Goal: Task Accomplishment & Management: Manage account settings

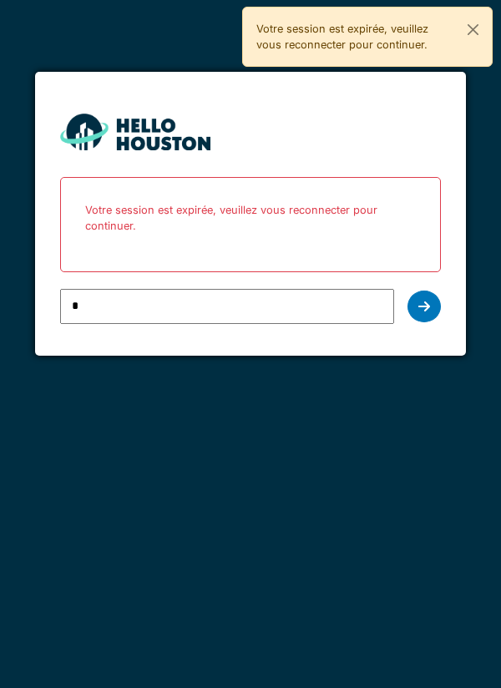
type input "**********"
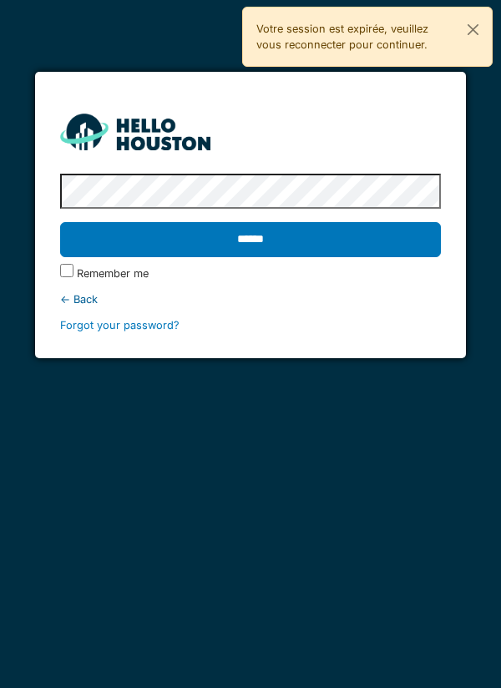
click at [257, 247] on input "******" at bounding box center [250, 239] width 381 height 35
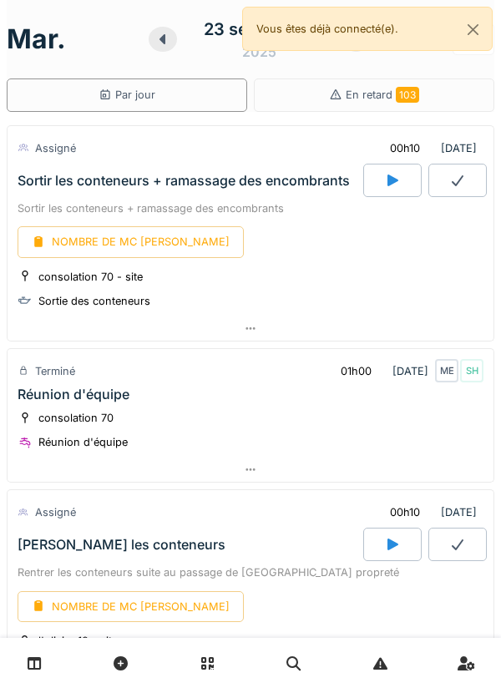
click at [247, 323] on icon at bounding box center [250, 328] width 13 height 11
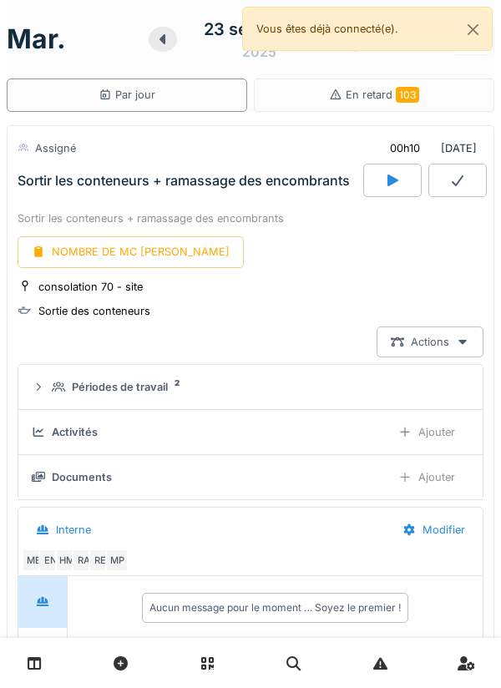
scroll to position [58, 0]
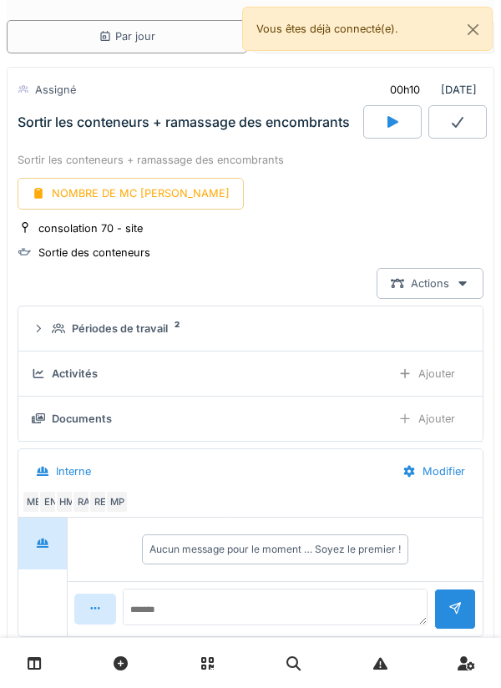
click at [121, 189] on div "NOMBRE DE MC [PERSON_NAME]" at bounding box center [131, 193] width 226 height 31
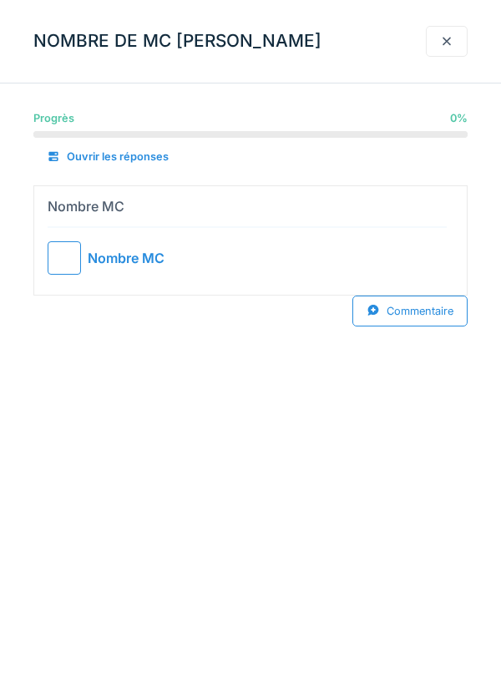
click at [63, 258] on div at bounding box center [64, 257] width 33 height 33
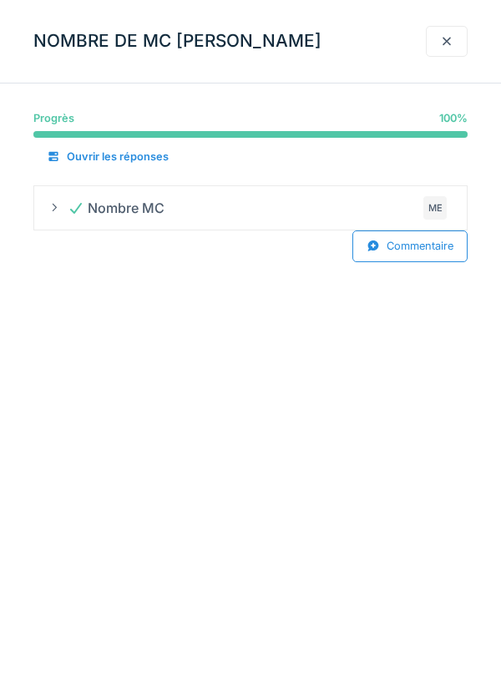
click at [408, 242] on div "Commentaire" at bounding box center [409, 245] width 115 height 31
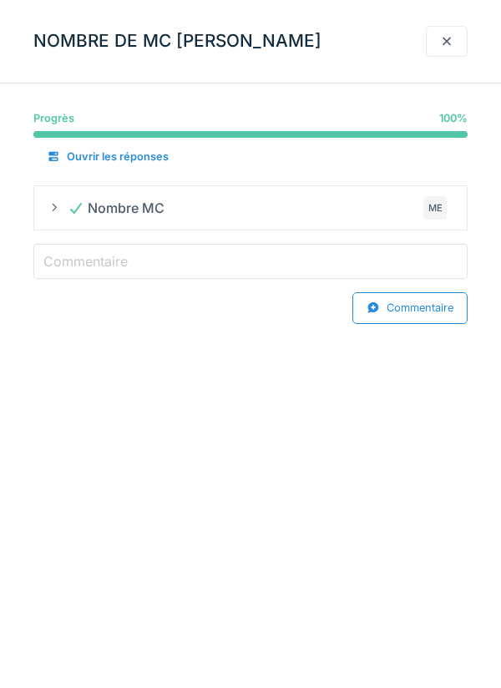
click at [162, 259] on input "Commentaire" at bounding box center [250, 261] width 434 height 35
type input "***"
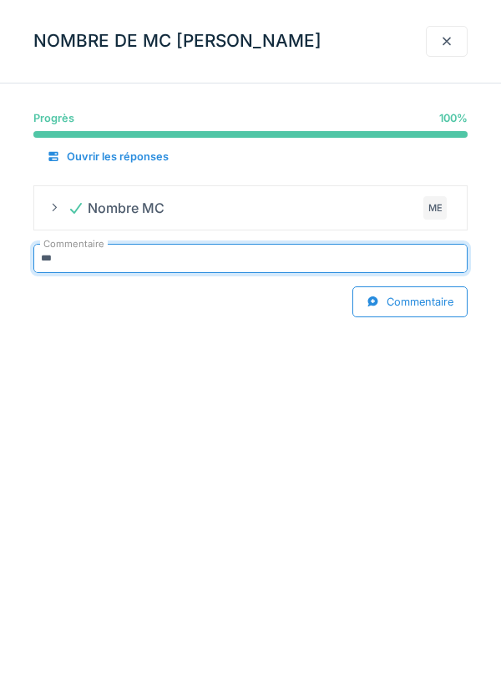
click at [445, 41] on div at bounding box center [446, 41] width 13 height 16
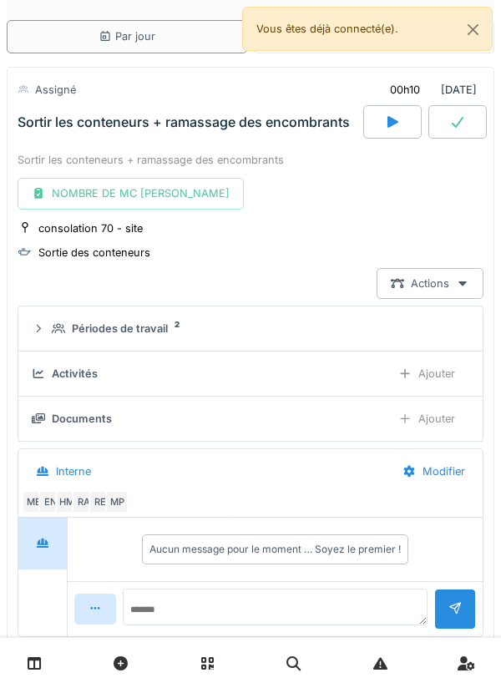
click at [456, 120] on icon at bounding box center [457, 121] width 17 height 13
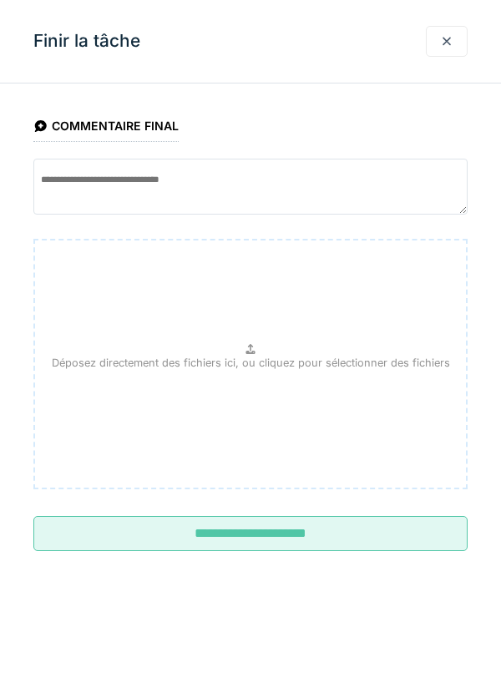
click at [257, 543] on input "**********" at bounding box center [250, 533] width 434 height 35
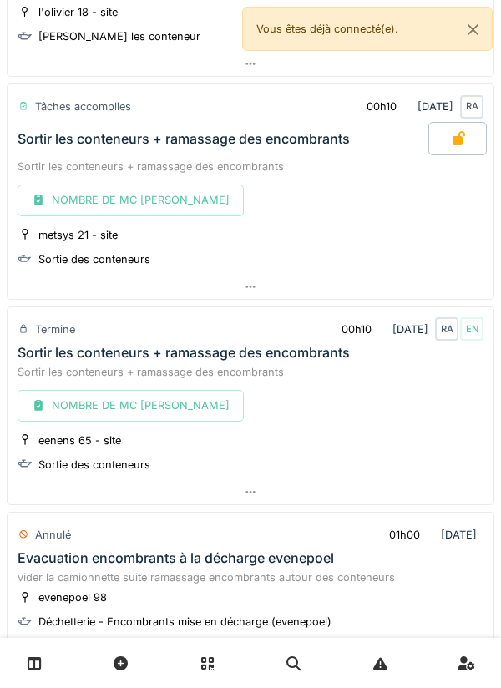
scroll to position [609, 0]
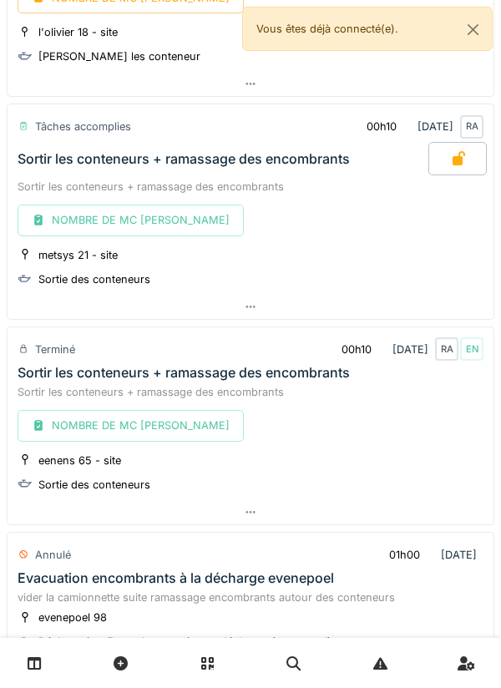
click at [245, 308] on icon at bounding box center [250, 306] width 13 height 11
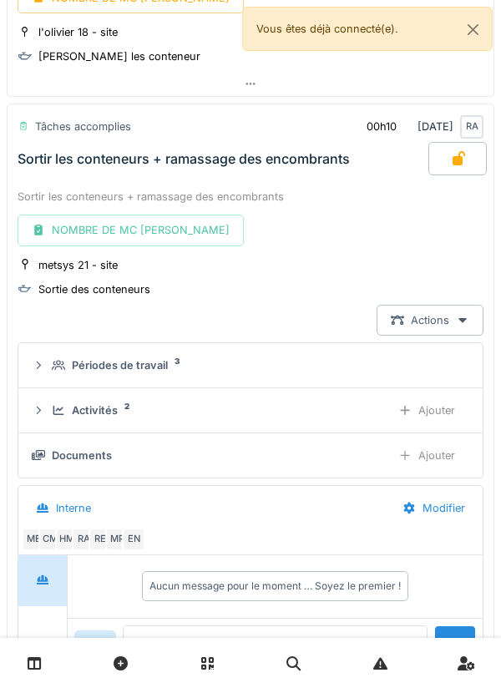
scroll to position [645, 0]
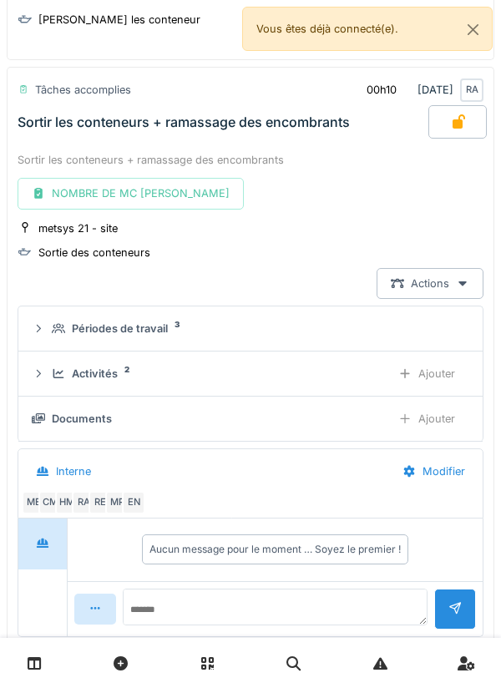
click at [330, 372] on div "Activités 2" at bounding box center [215, 374] width 326 height 16
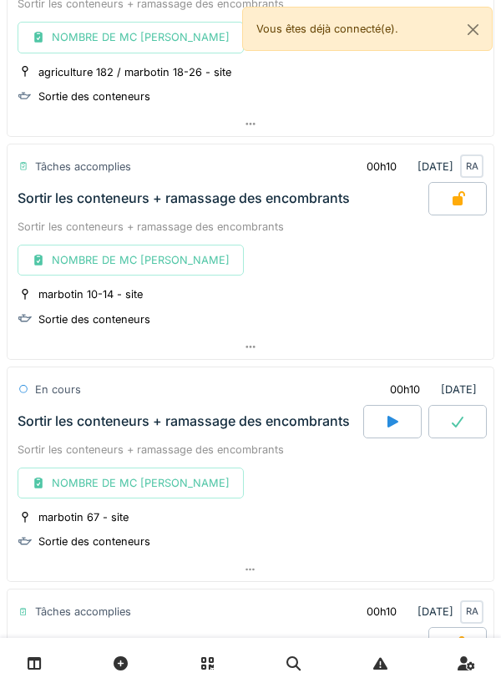
scroll to position [2511, 0]
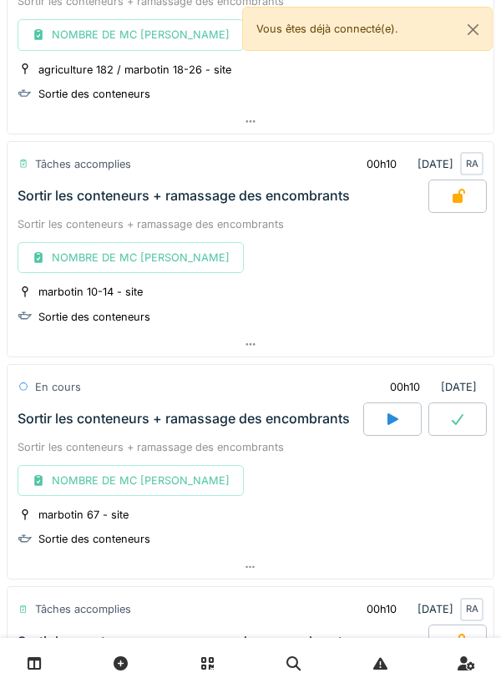
click at [259, 557] on div at bounding box center [251, 567] width 486 height 24
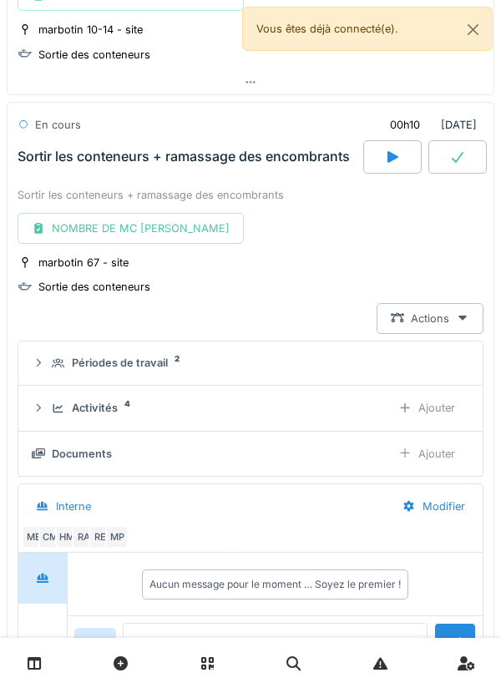
scroll to position [2808, 0]
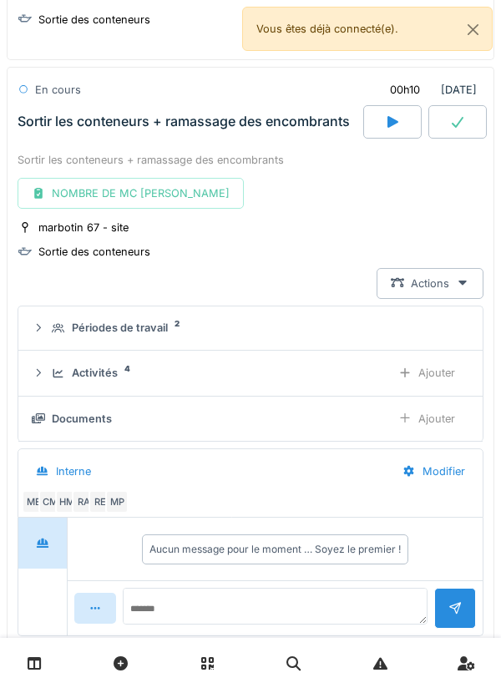
click at [270, 371] on div "Activités 4" at bounding box center [215, 373] width 326 height 16
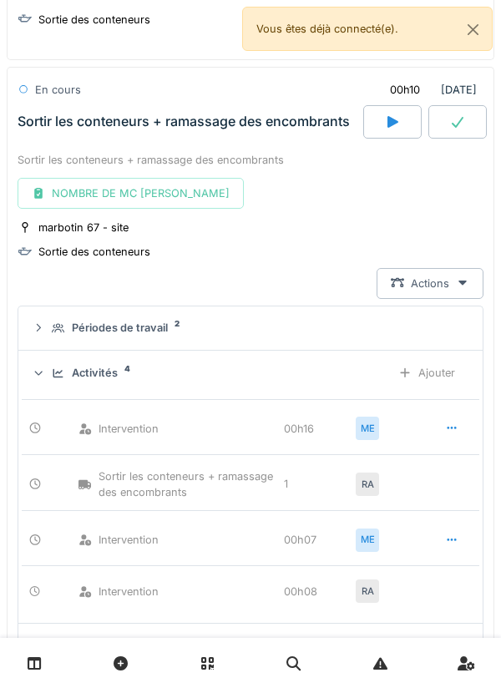
click at [450, 427] on icon at bounding box center [451, 427] width 13 height 11
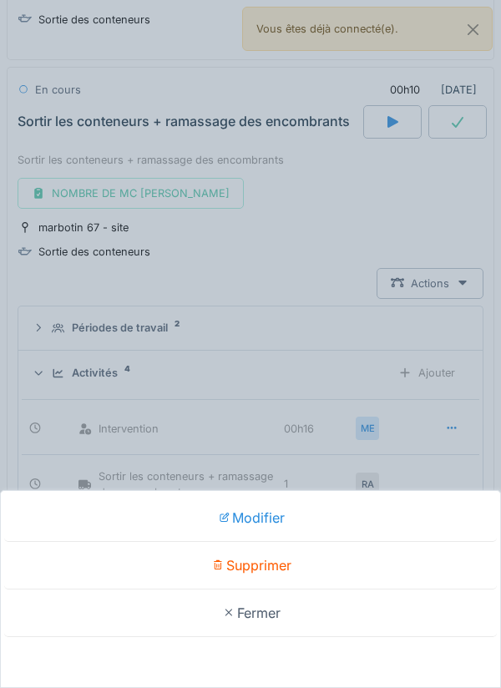
click at [254, 554] on div "Supprimer" at bounding box center [250, 566] width 492 height 48
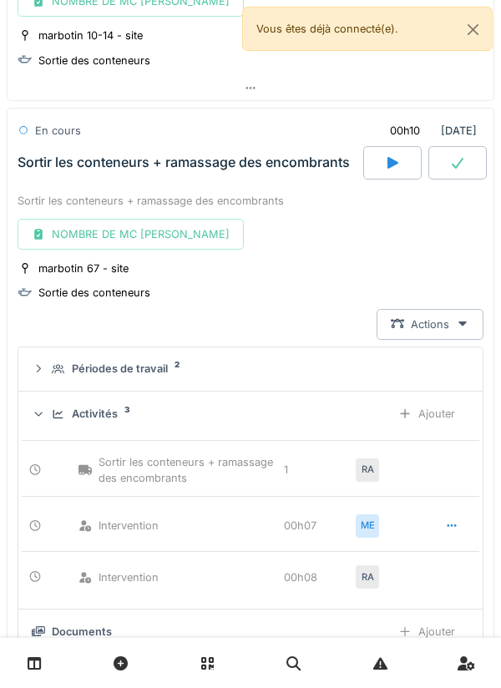
scroll to position [2763, 0]
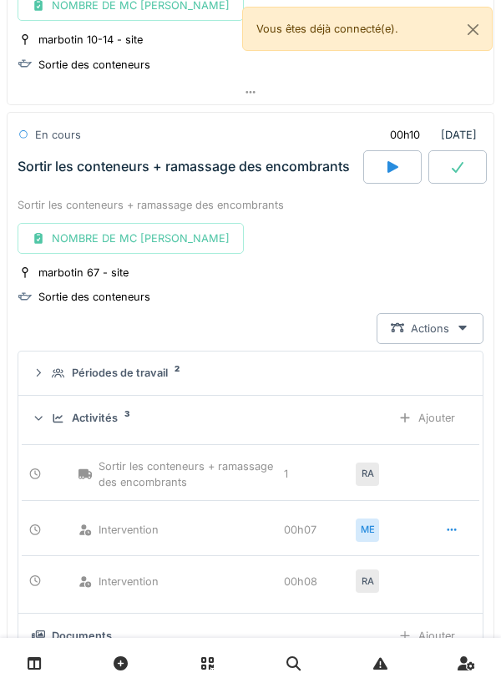
click at [458, 167] on icon at bounding box center [457, 166] width 17 height 13
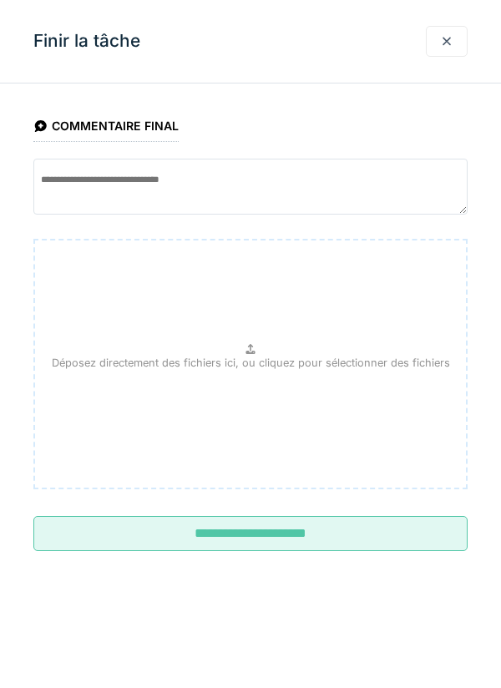
click at [235, 532] on input "**********" at bounding box center [250, 533] width 434 height 35
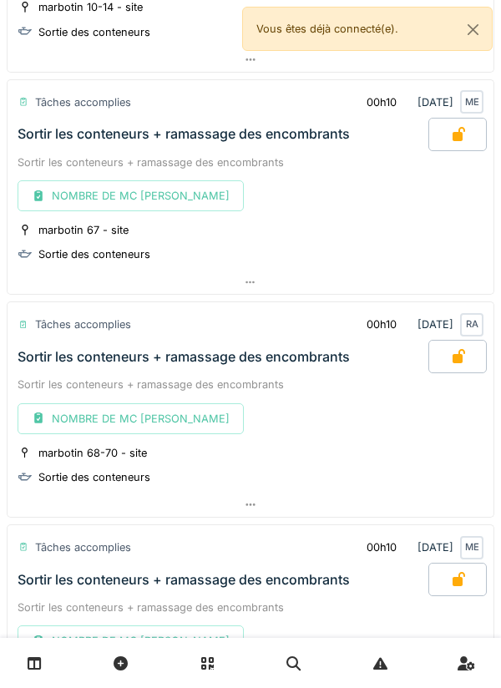
scroll to position [2853, 0]
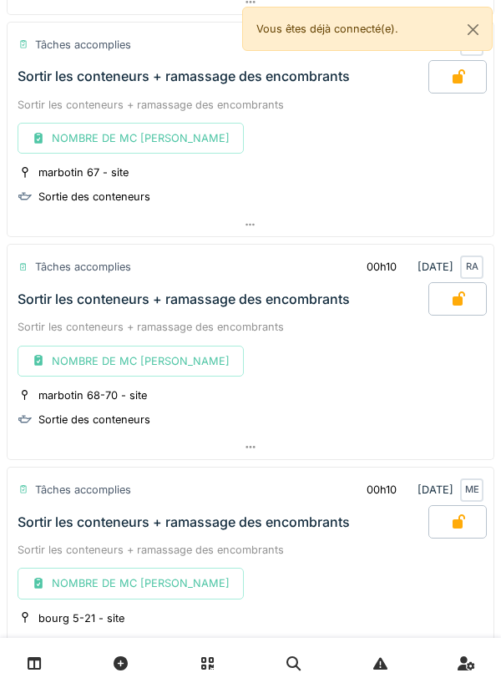
click at [241, 451] on div at bounding box center [251, 447] width 486 height 24
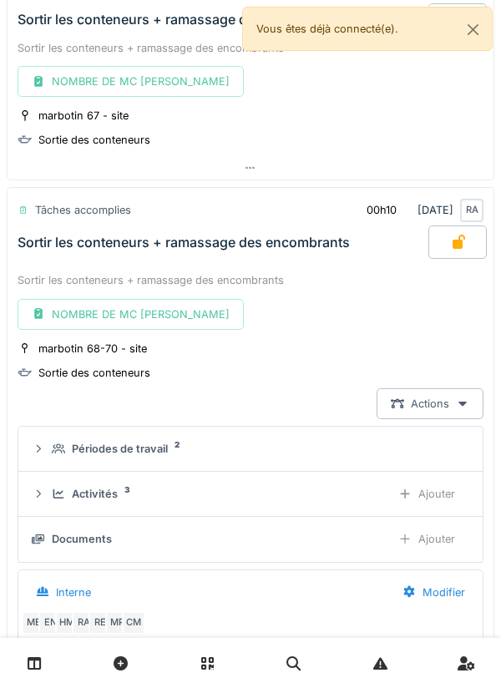
scroll to position [3031, 0]
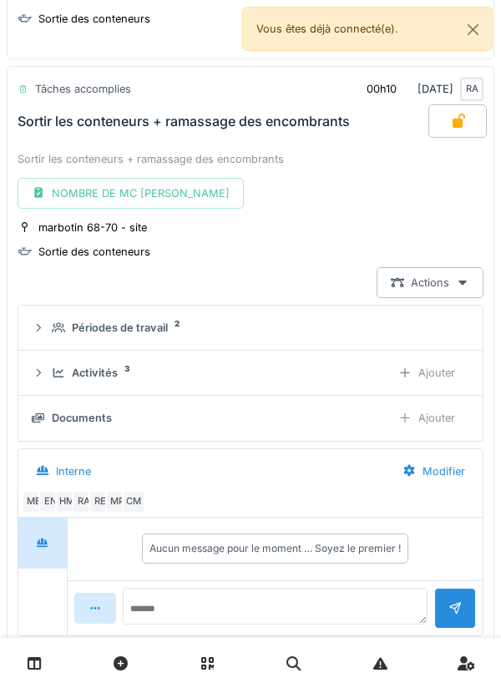
click at [413, 371] on div "Ajouter" at bounding box center [426, 372] width 85 height 31
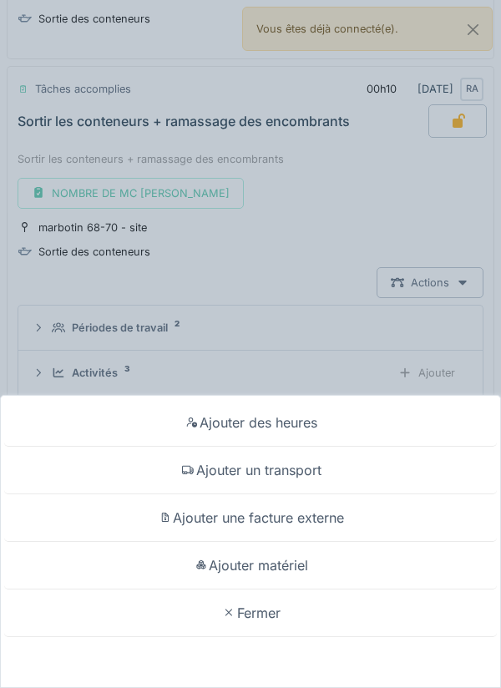
click at [375, 200] on div "Ajouter des heures Ajouter un transport Ajouter une facture externe Ajouter mat…" at bounding box center [250, 344] width 501 height 688
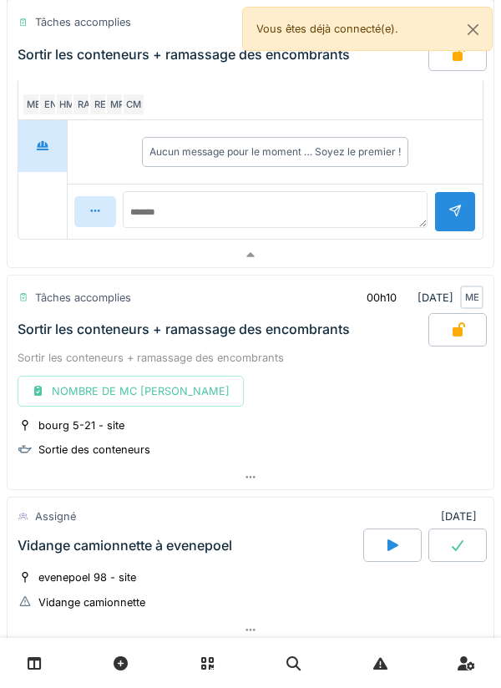
scroll to position [3600, 0]
click at [243, 478] on div at bounding box center [251, 477] width 486 height 24
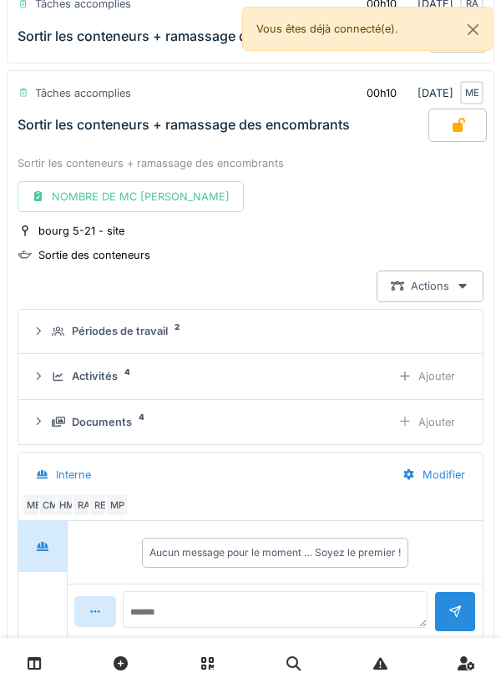
scroll to position [3812, 0]
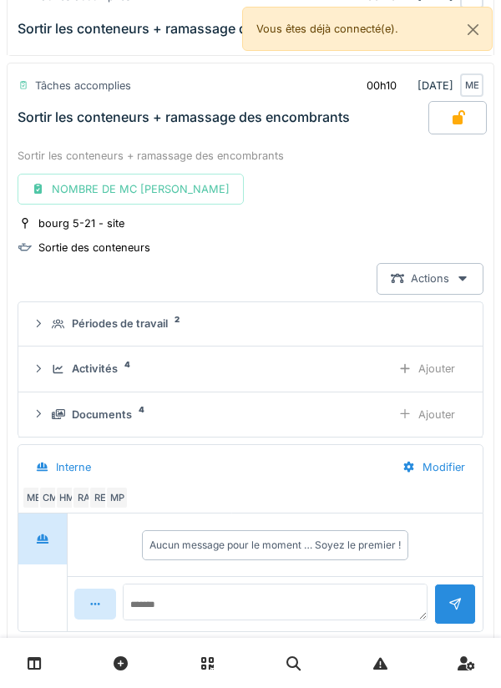
click at [289, 366] on div "Activités 4" at bounding box center [215, 369] width 326 height 16
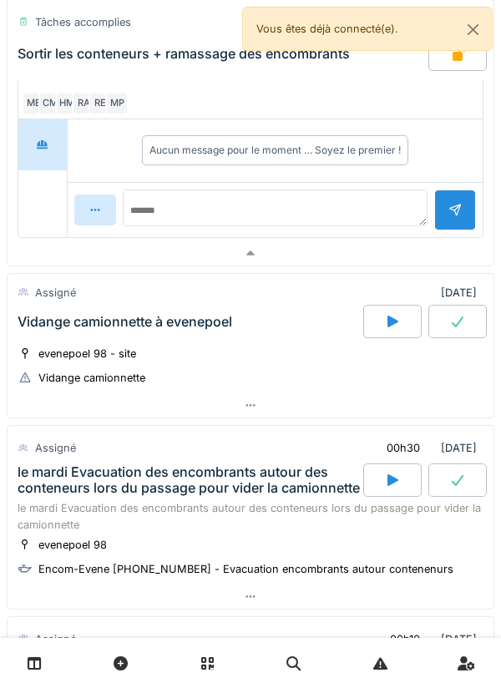
scroll to position [4509, 0]
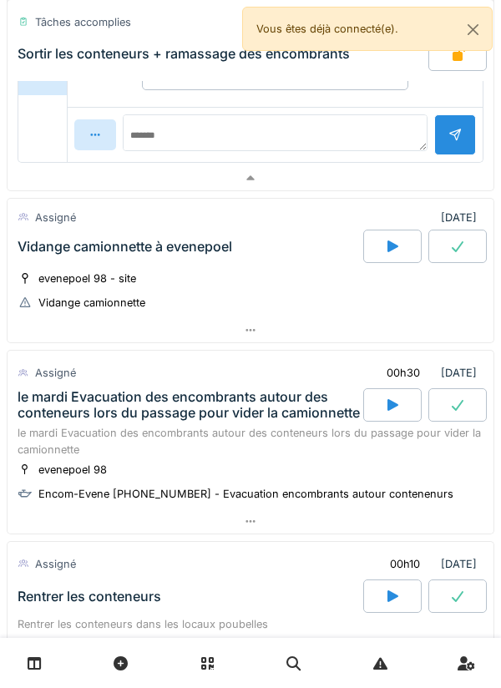
click at [254, 523] on icon at bounding box center [249, 521] width 9 height 3
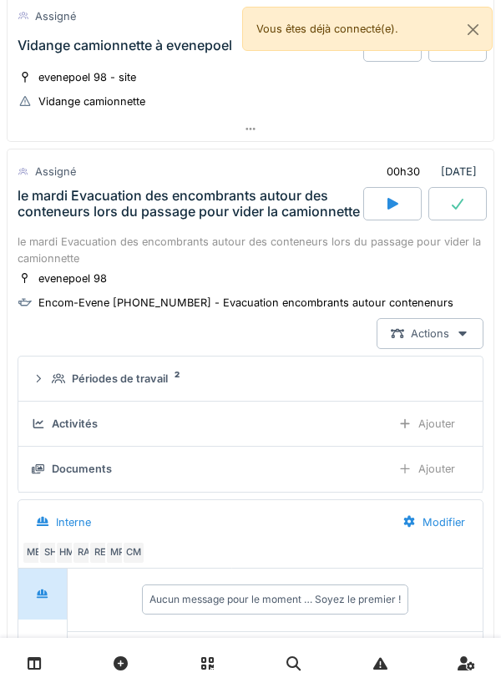
scroll to position [4794, 0]
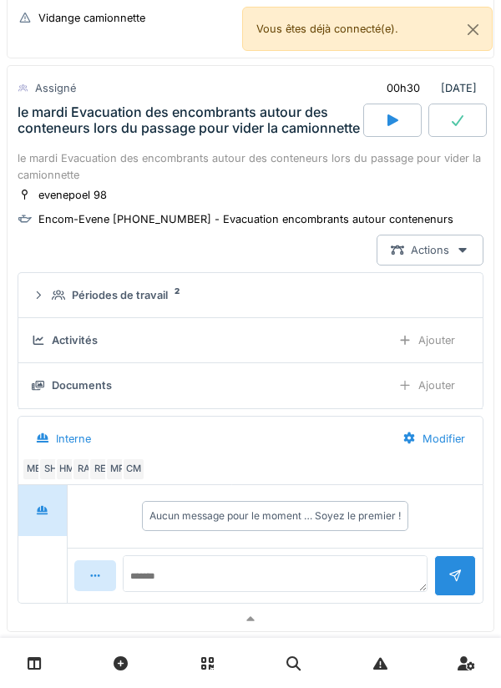
click at [140, 481] on div "CM" at bounding box center [133, 468] width 23 height 23
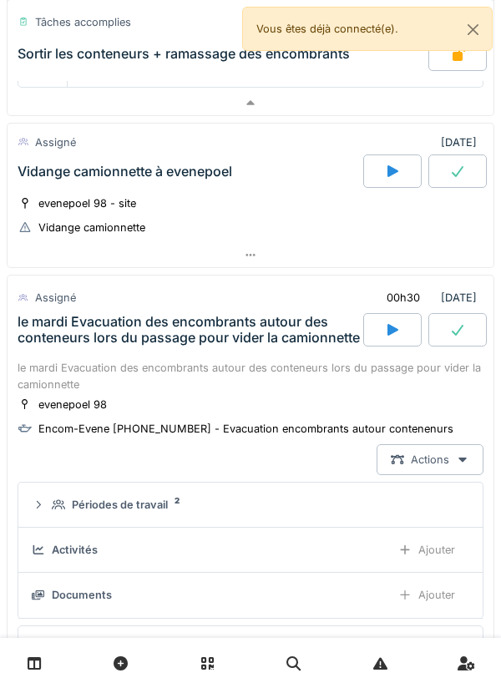
scroll to position [4583, 0]
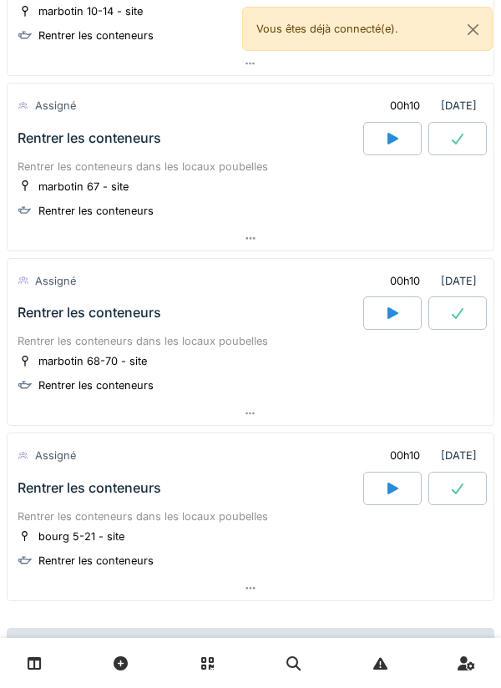
scroll to position [6886, 0]
